Goal: Information Seeking & Learning: Learn about a topic

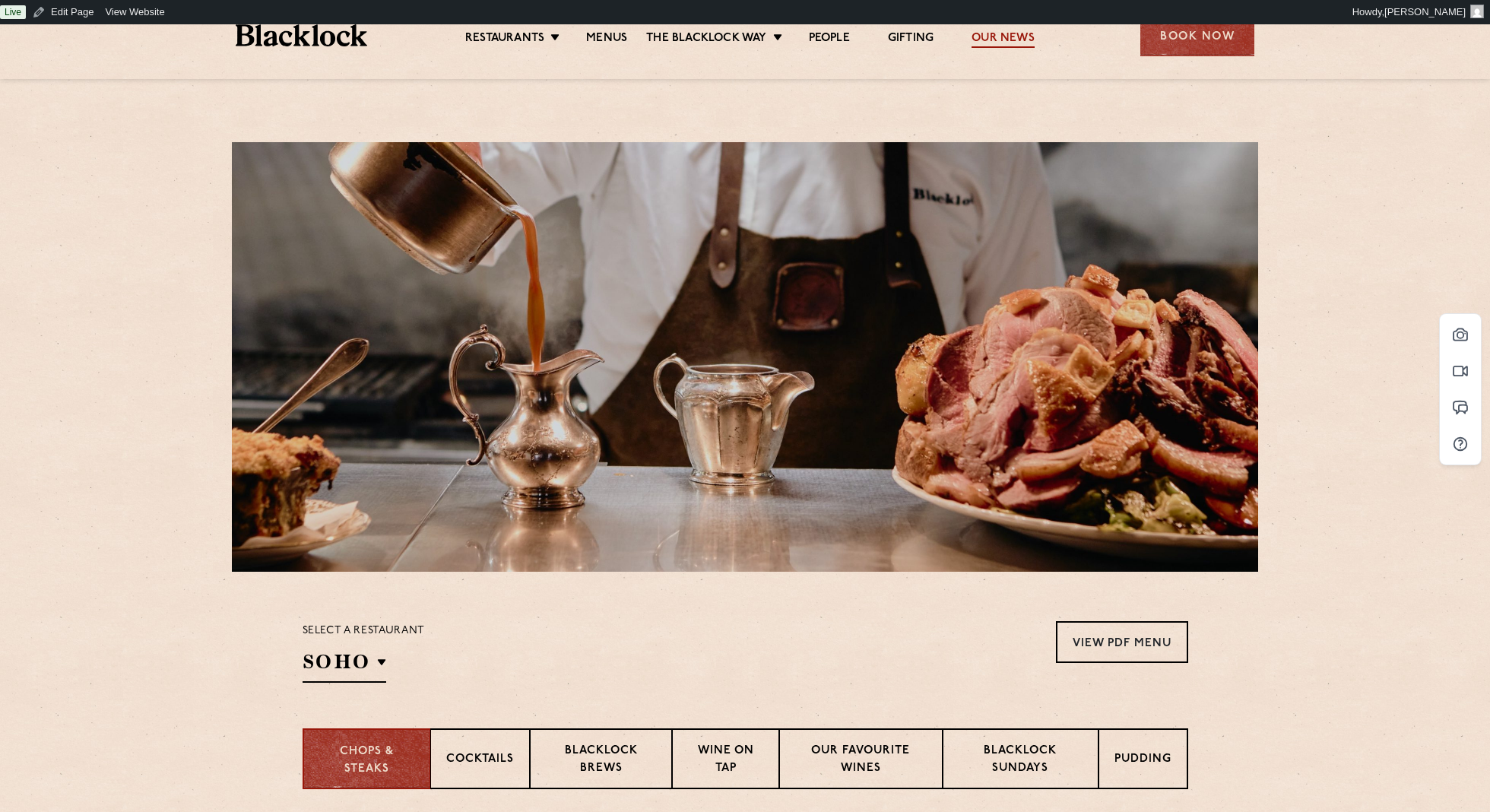
click at [994, 39] on link "Our News" at bounding box center [1003, 39] width 63 height 17
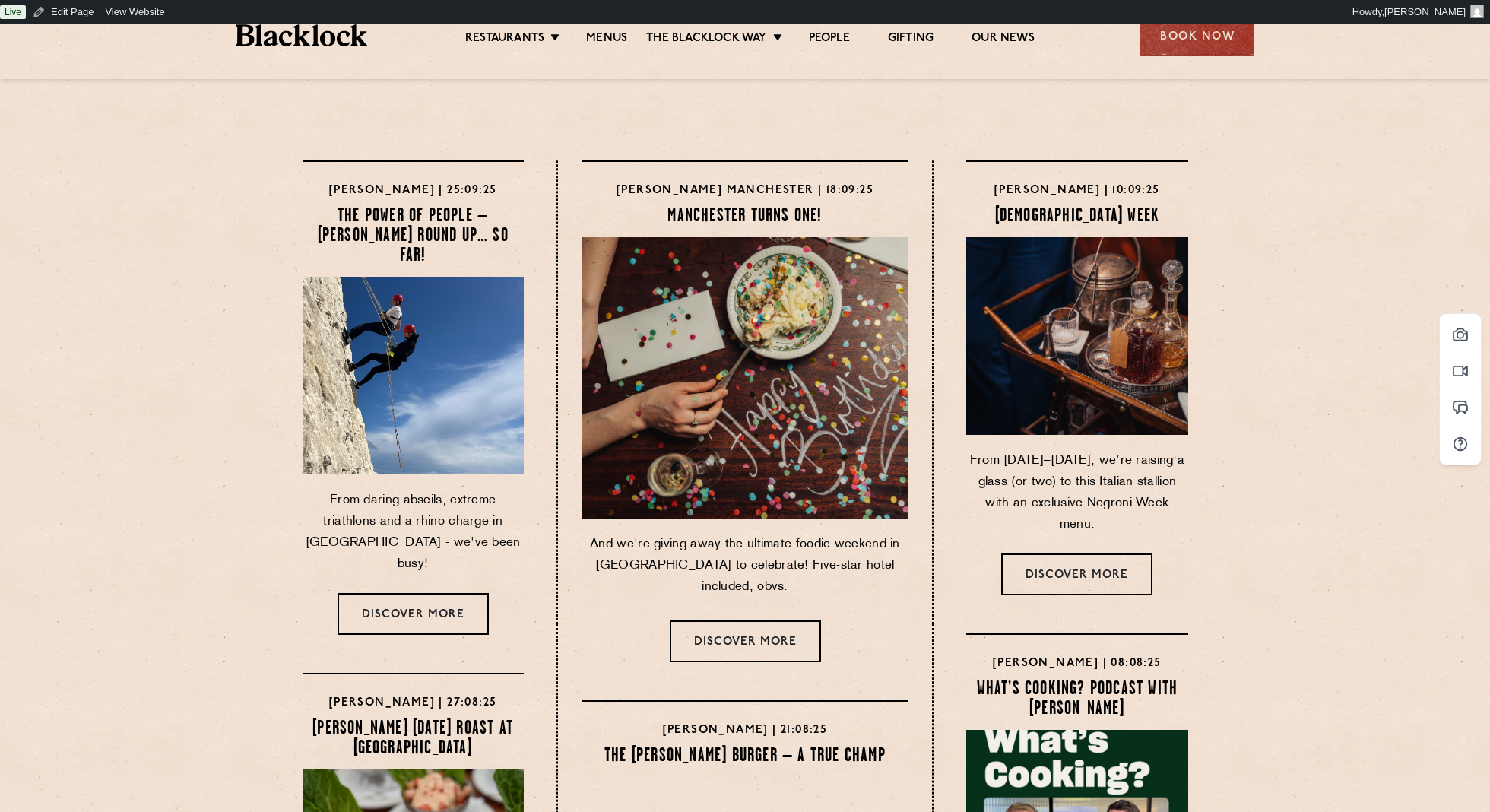
click at [415, 315] on img at bounding box center [412, 375] width 233 height 208
